Goal: Browse casually

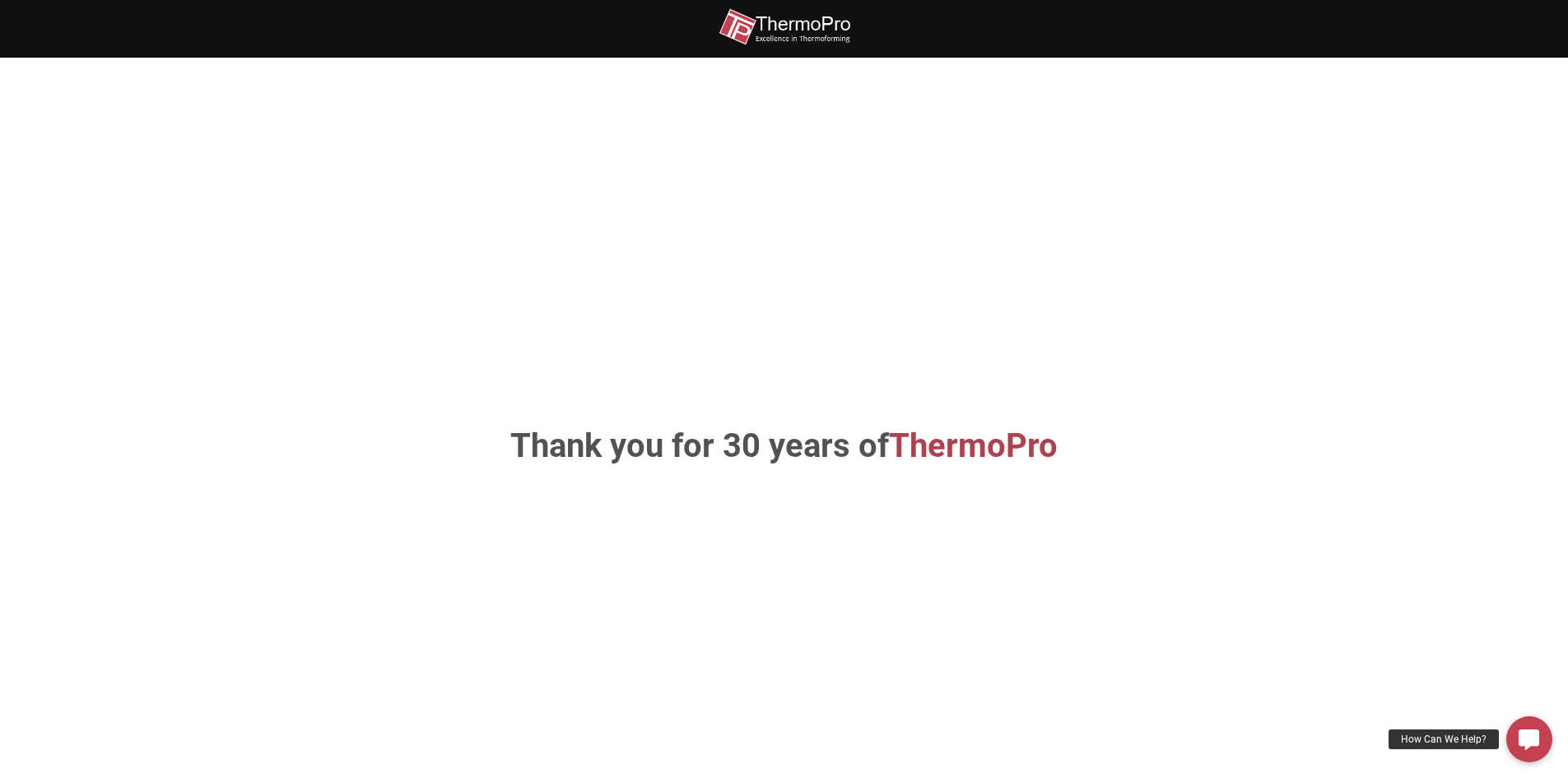
click at [764, 13] on img at bounding box center [784, 27] width 132 height 37
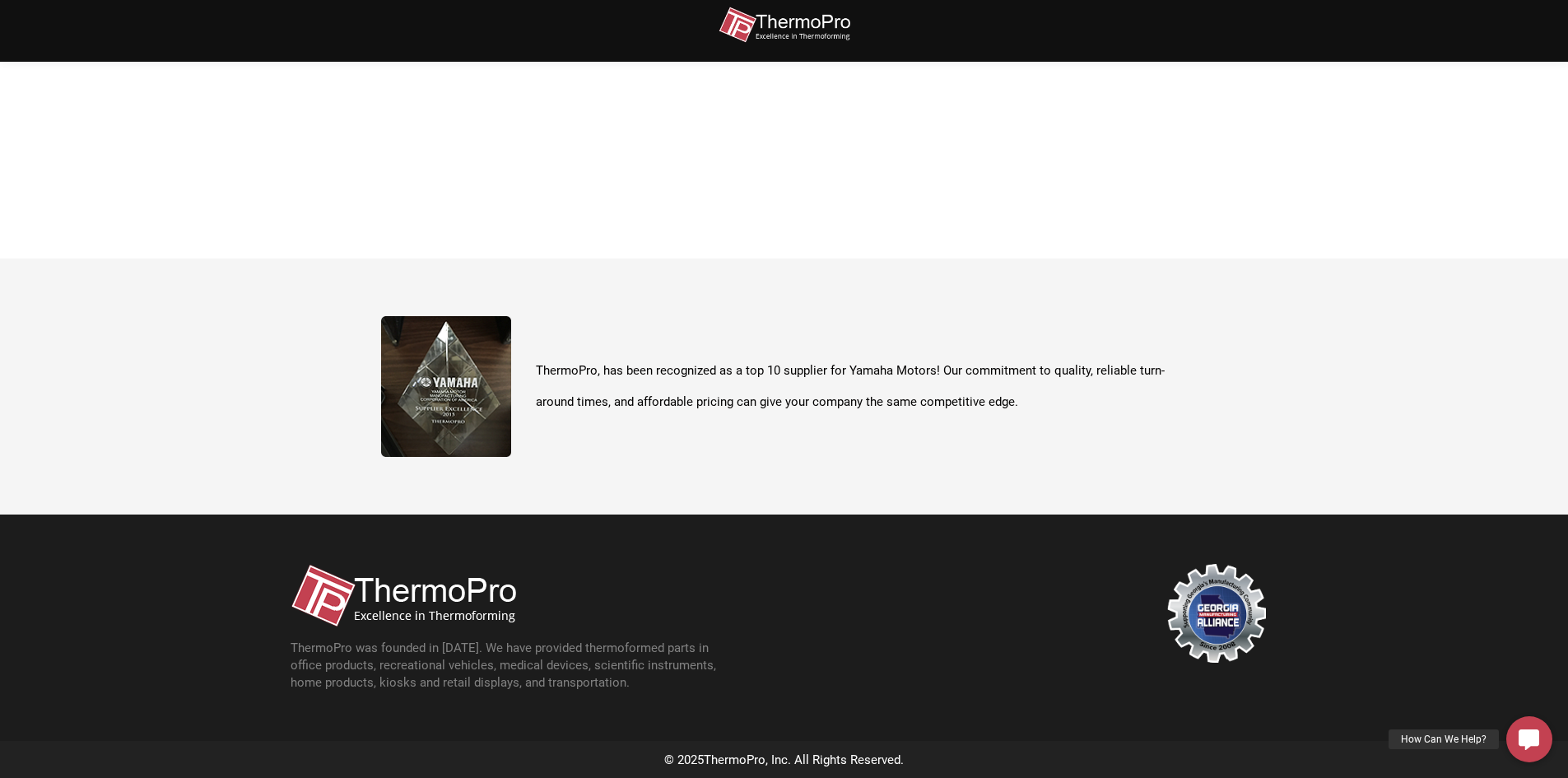
scroll to position [584, 0]
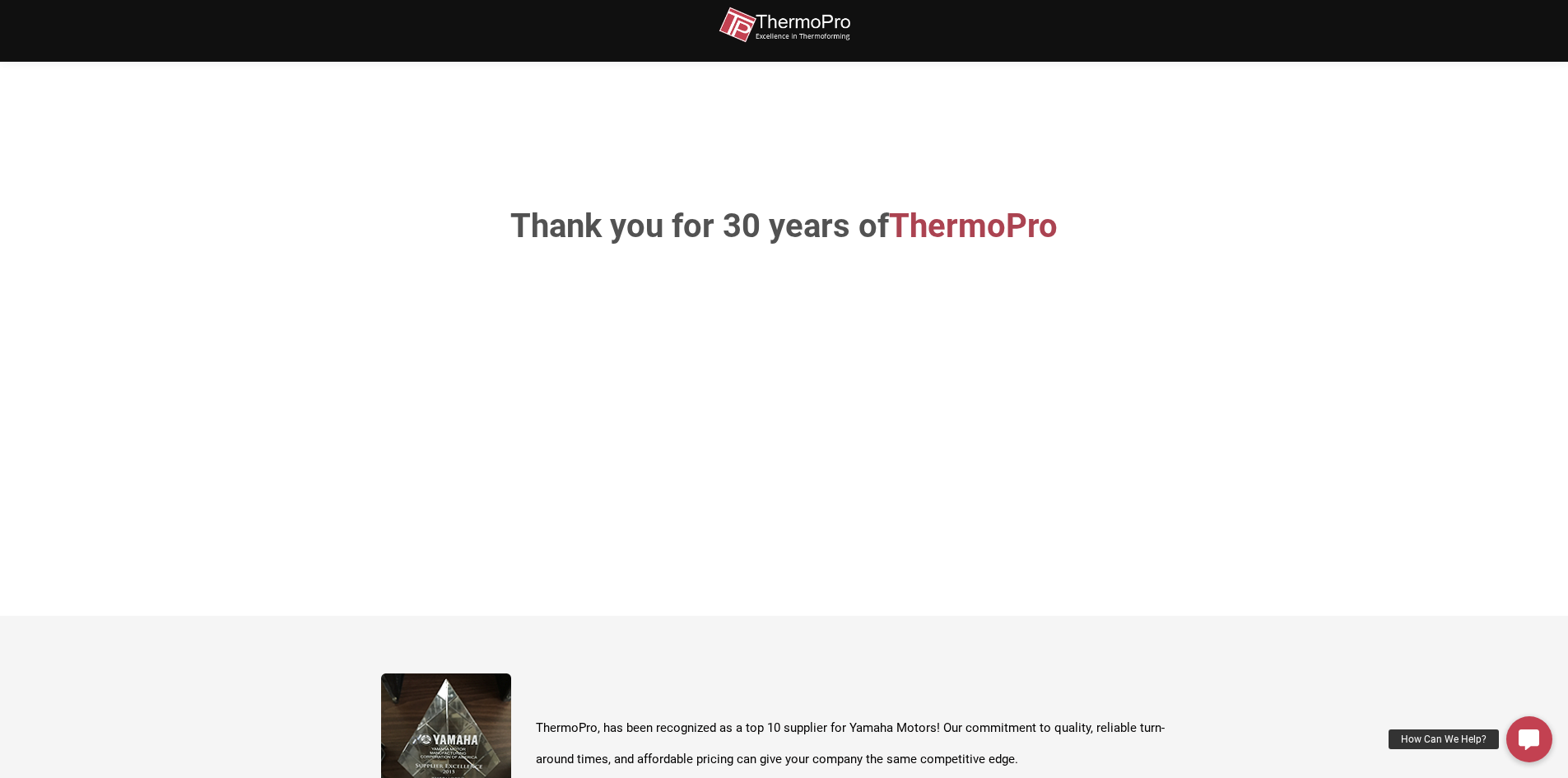
scroll to position [304, 0]
